Goal: Communication & Community: Participate in discussion

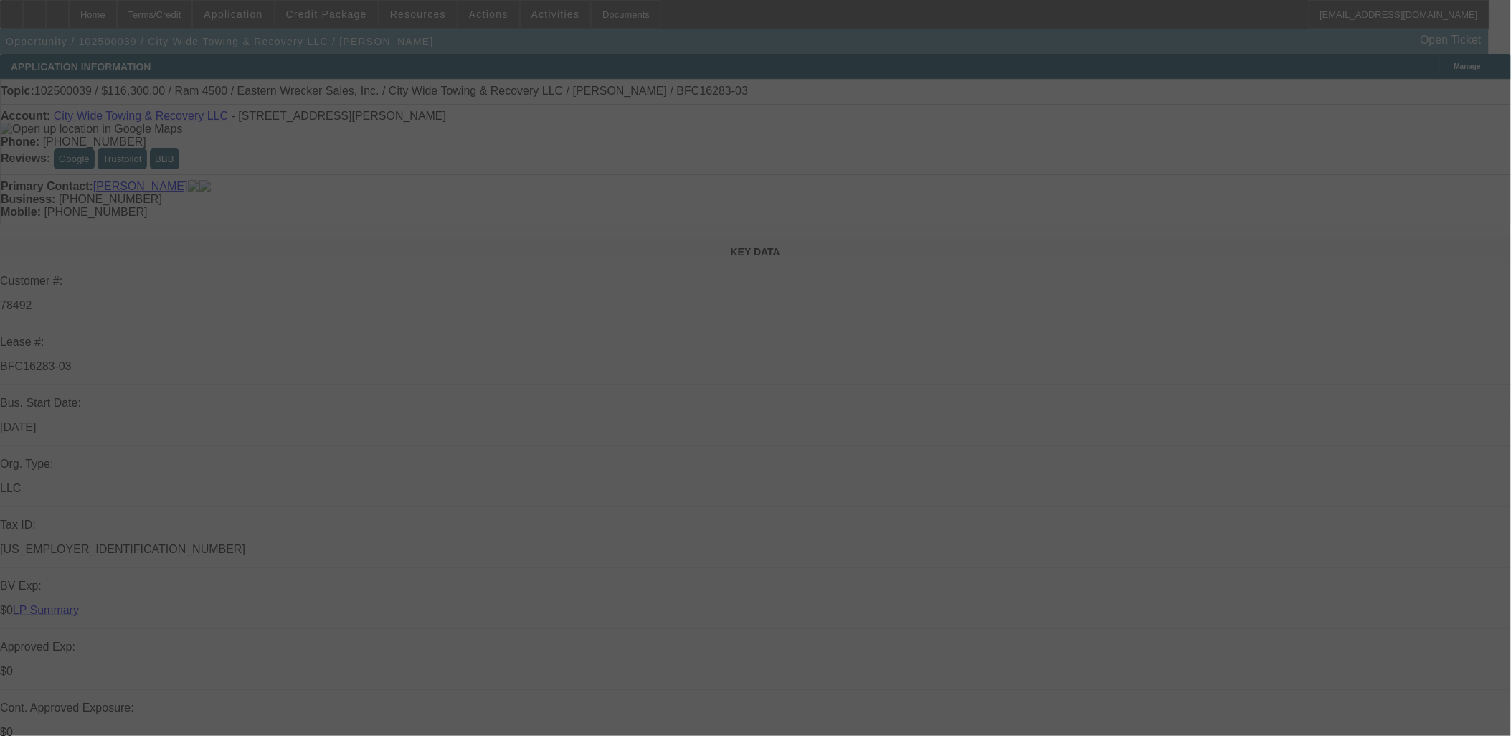
select select "0"
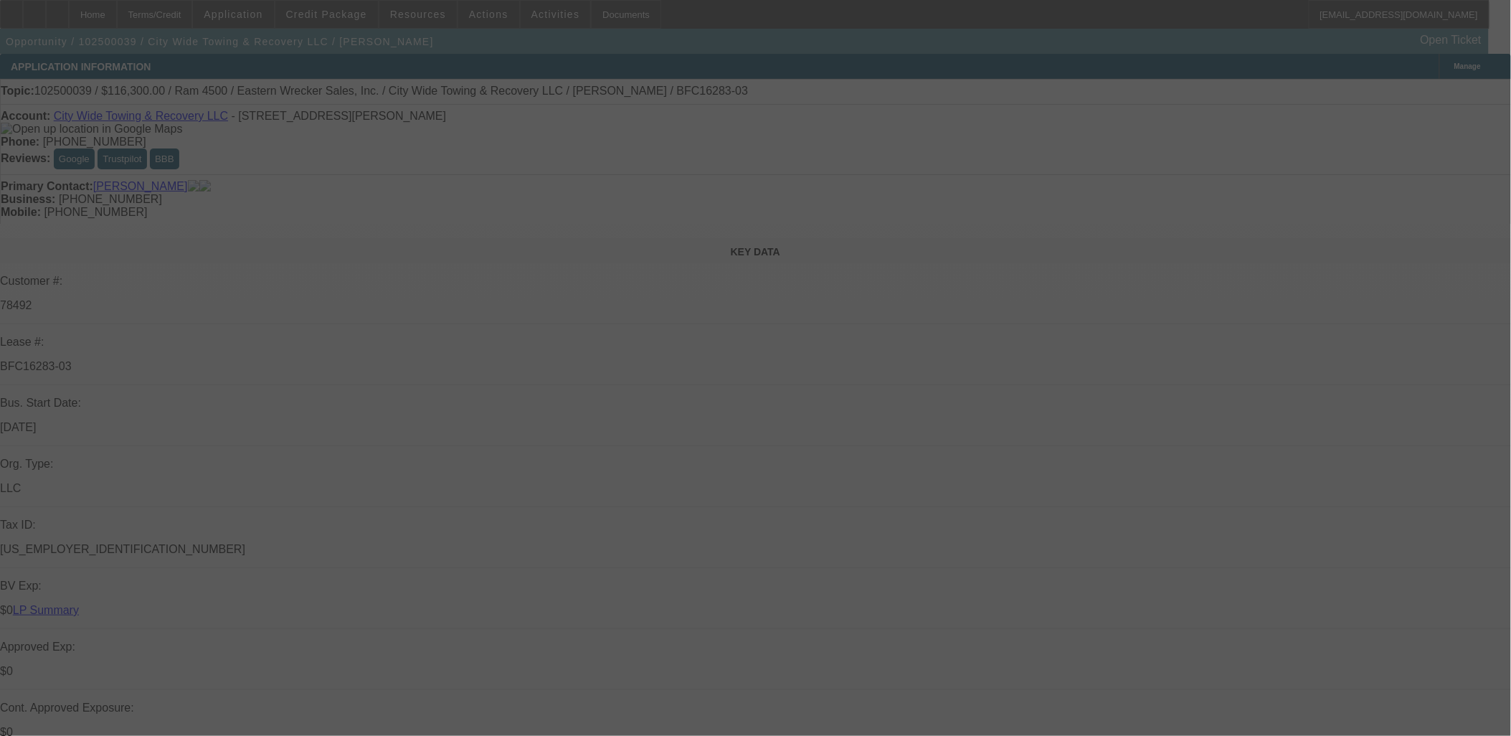
select select "0"
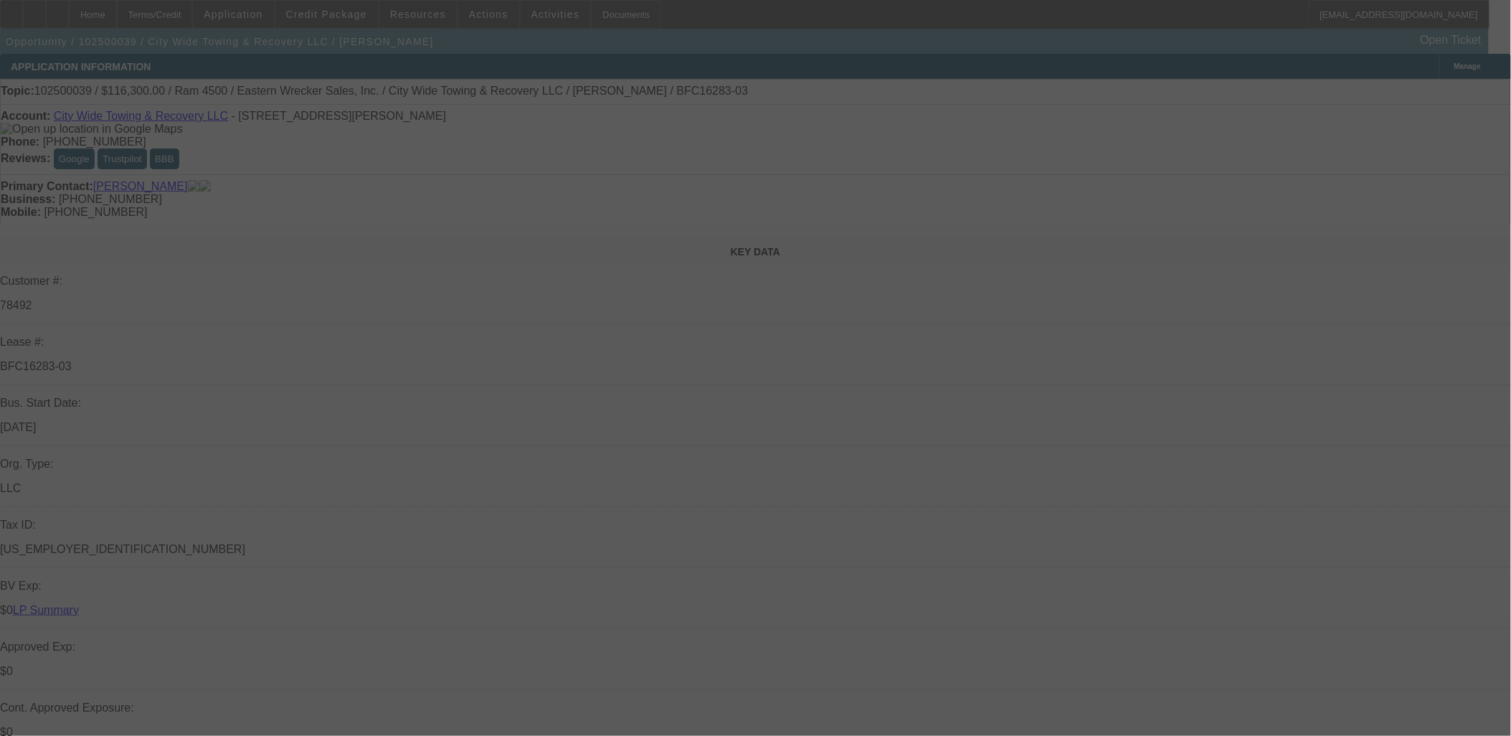
select select "0"
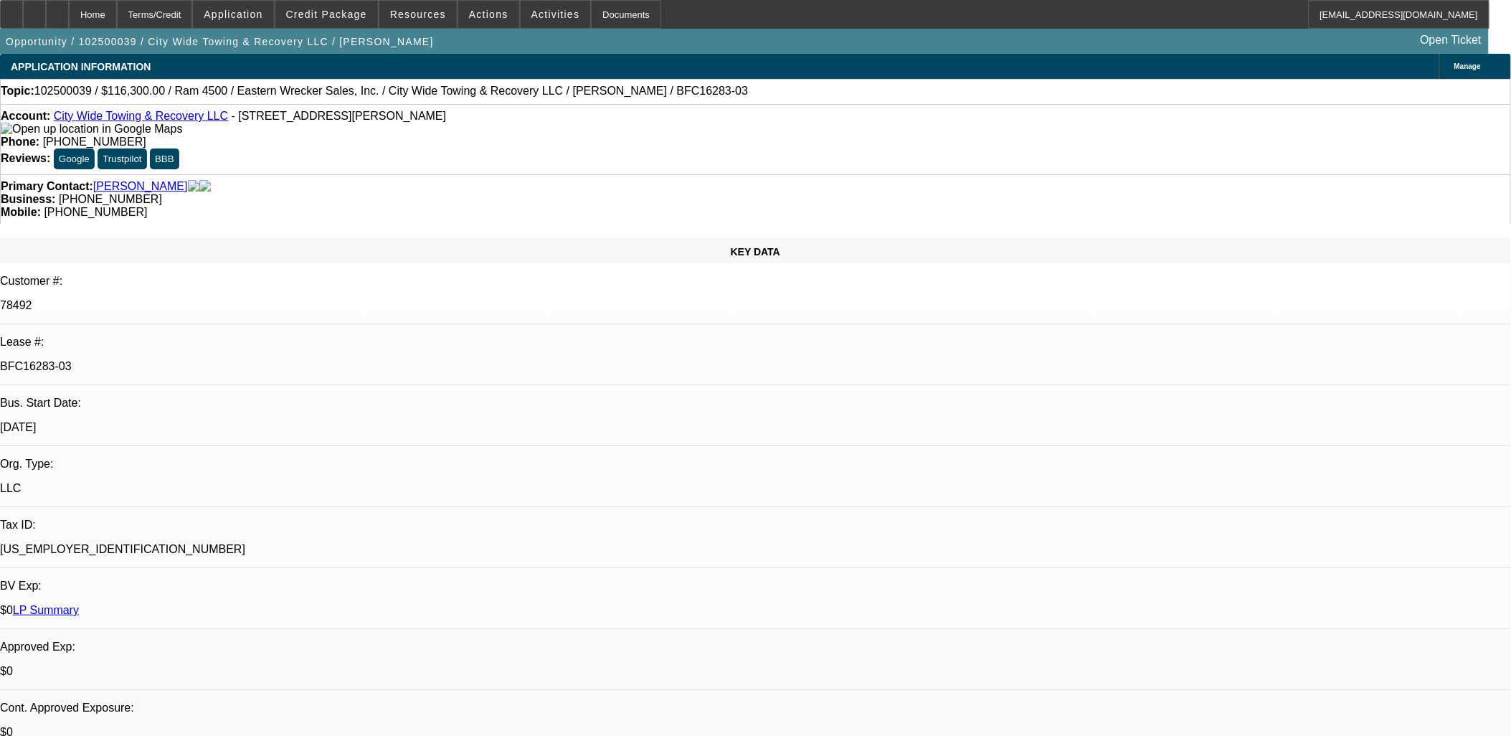
select select "1"
select select "2"
select select "6"
select select "1"
select select "2"
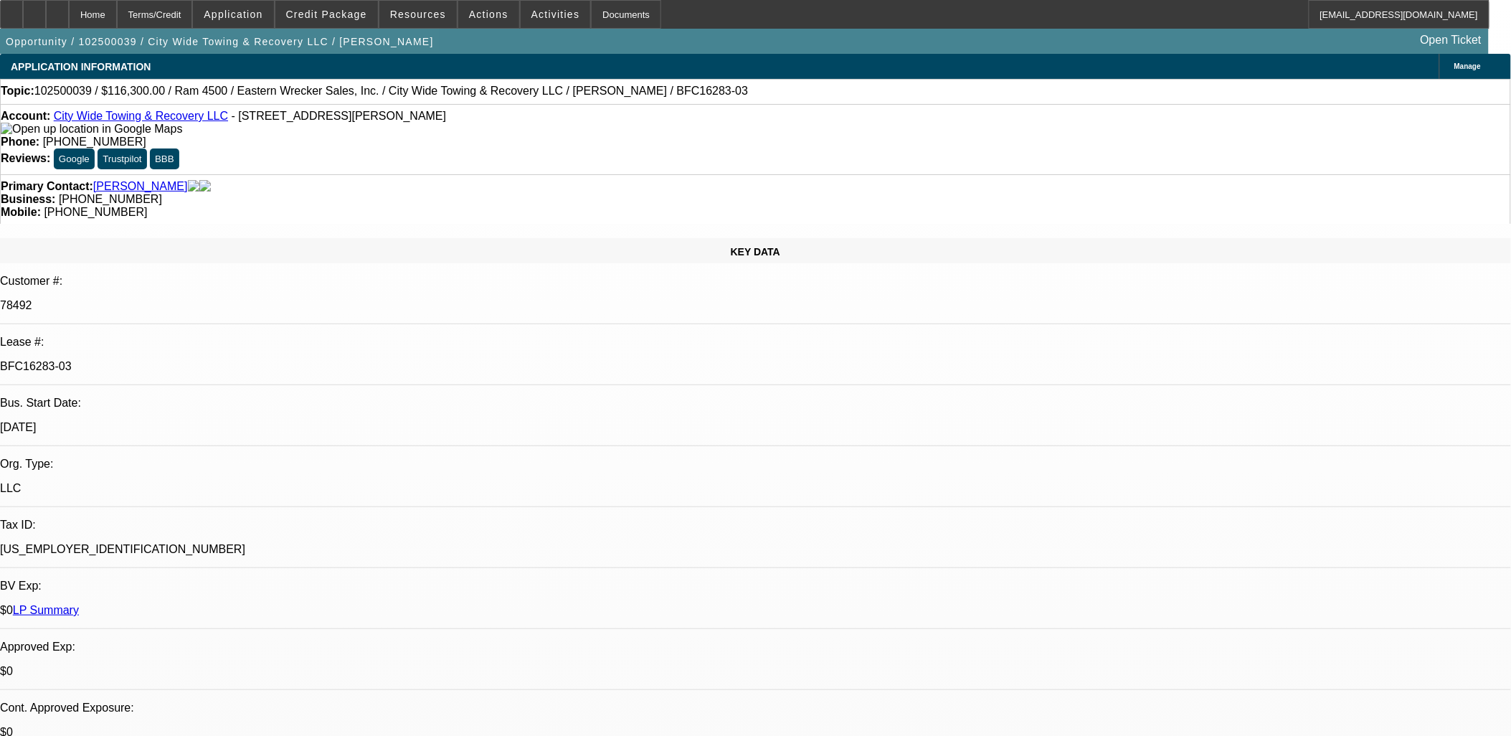
select select "6"
select select "1"
select select "2"
select select "6"
select select "1"
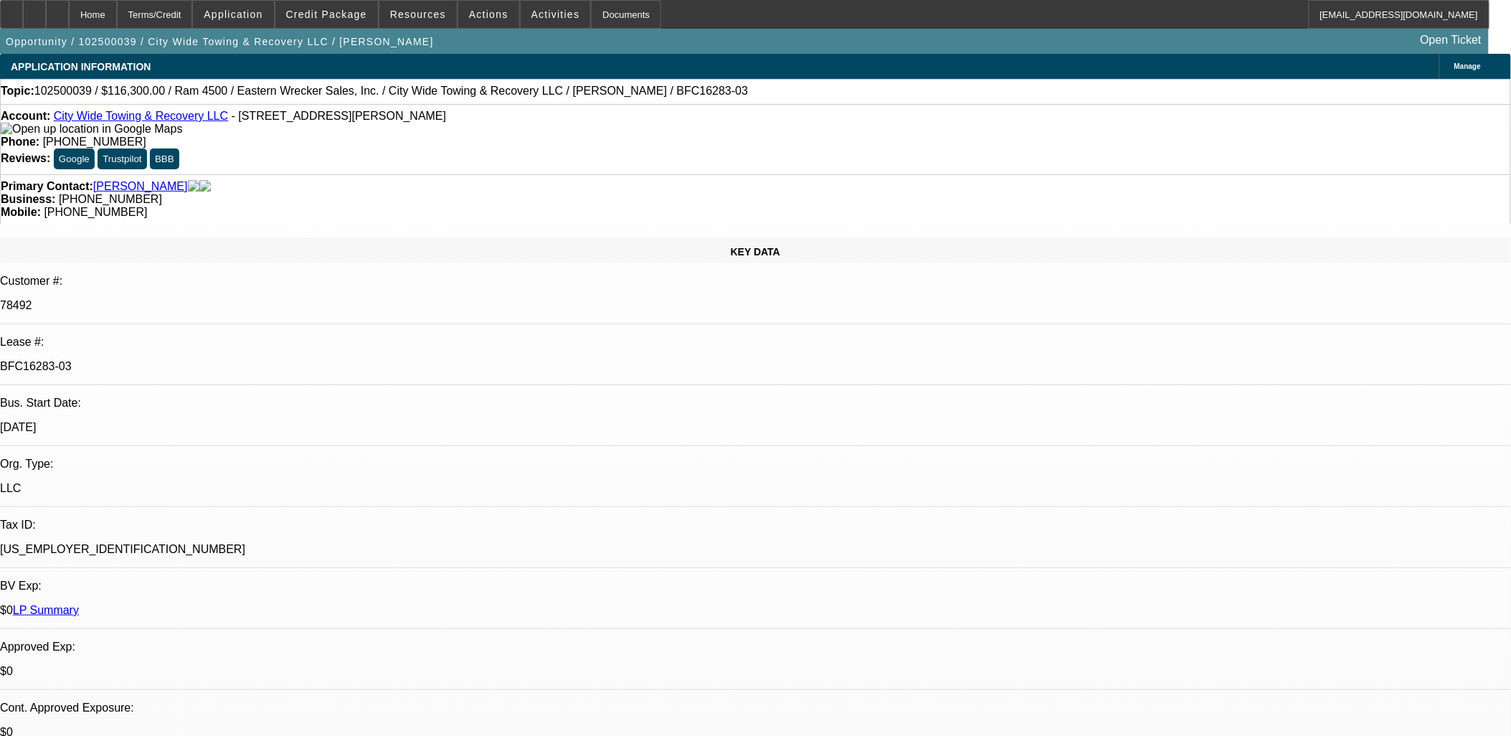
select select "2"
select select "6"
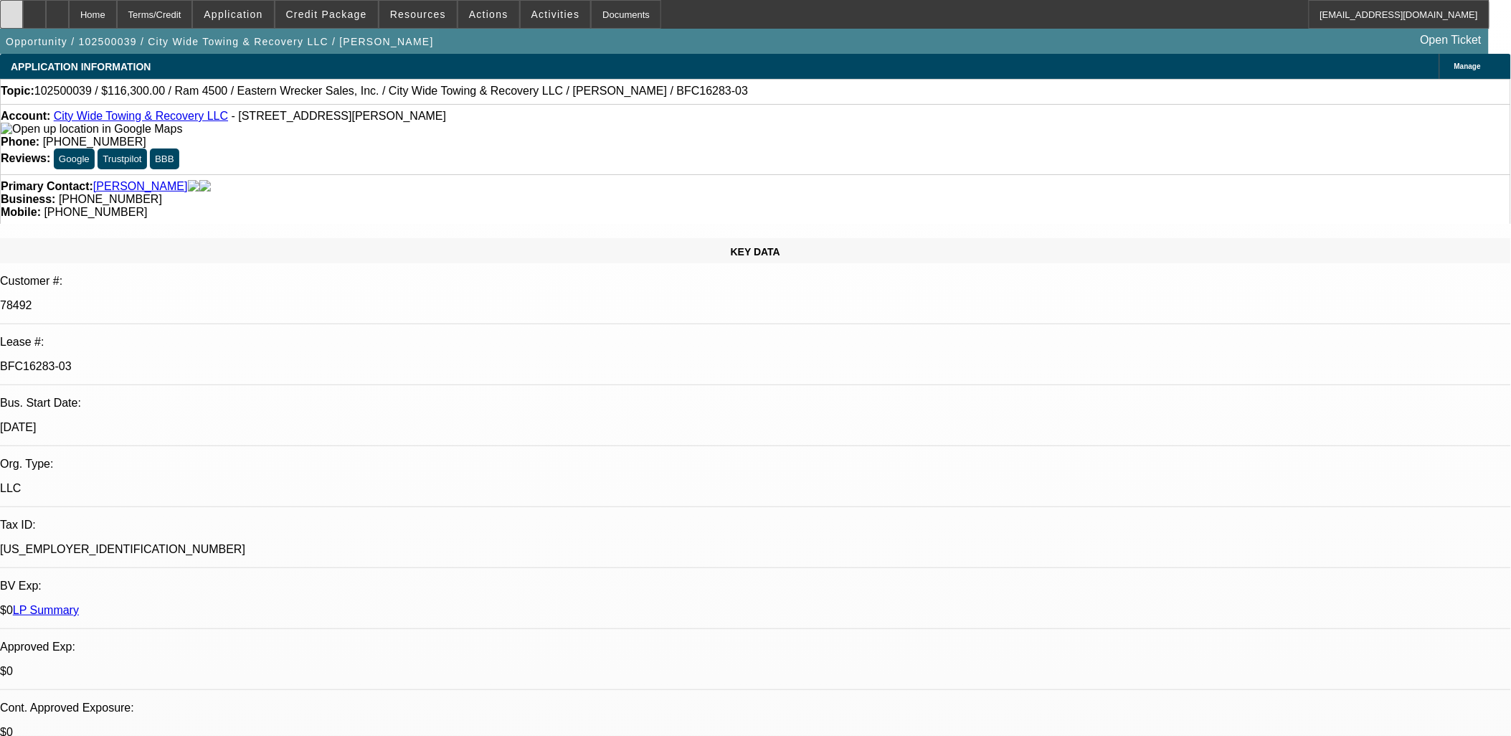
click at [11, 9] on icon at bounding box center [11, 9] width 0 height 0
